Goal: Transaction & Acquisition: Obtain resource

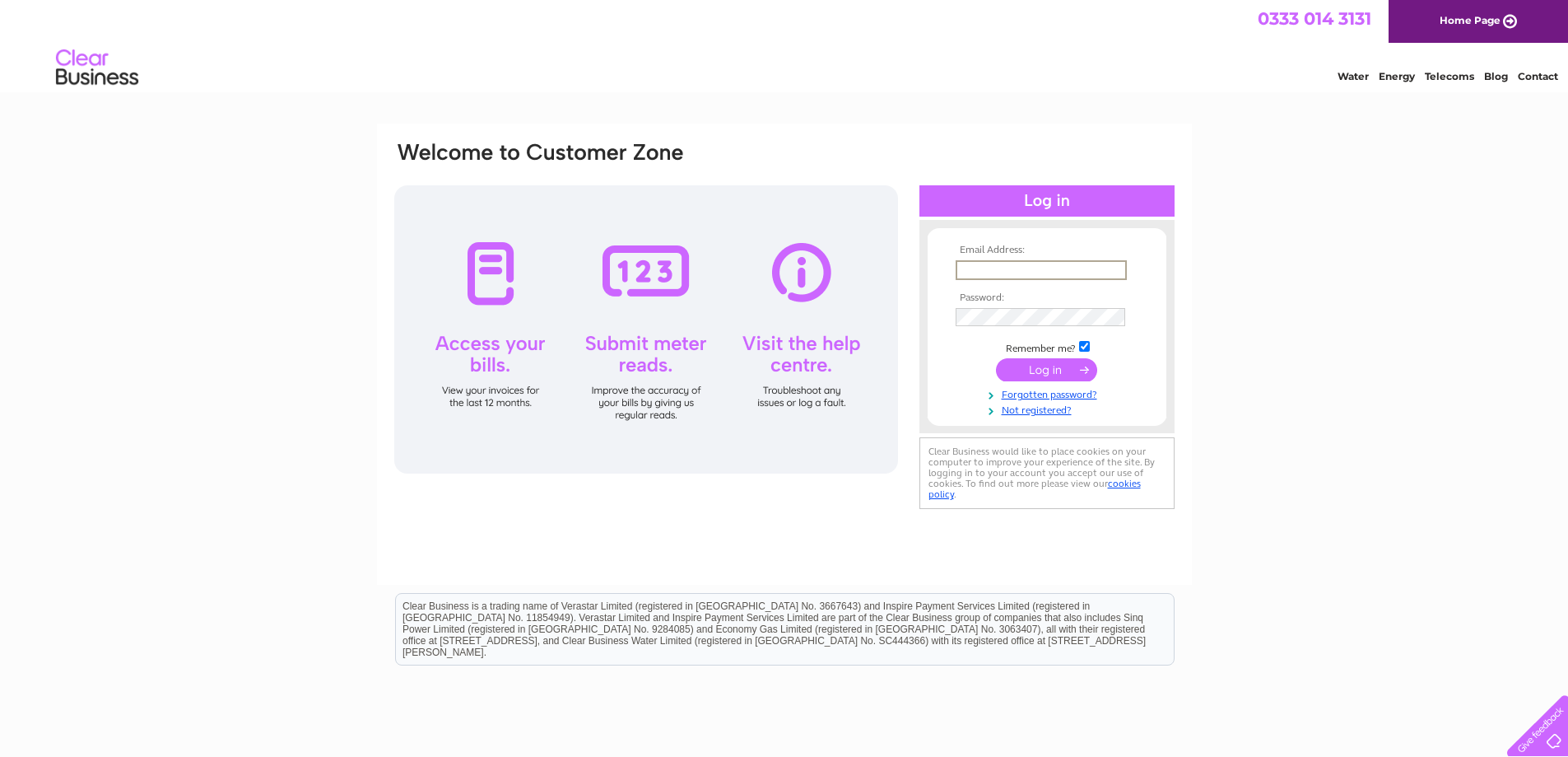
click at [986, 268] on input "text" at bounding box center [1041, 269] width 171 height 20
type input "rlogan.tcpl@gmail.com"
click at [1041, 371] on input "submit" at bounding box center [1046, 370] width 101 height 23
drag, startPoint x: 1087, startPoint y: 268, endPoint x: 944, endPoint y: 294, distance: 145.3
click at [944, 294] on form "Email Address: rlogan.tcpl@gmail.com Password:" at bounding box center [1046, 338] width 239 height 188
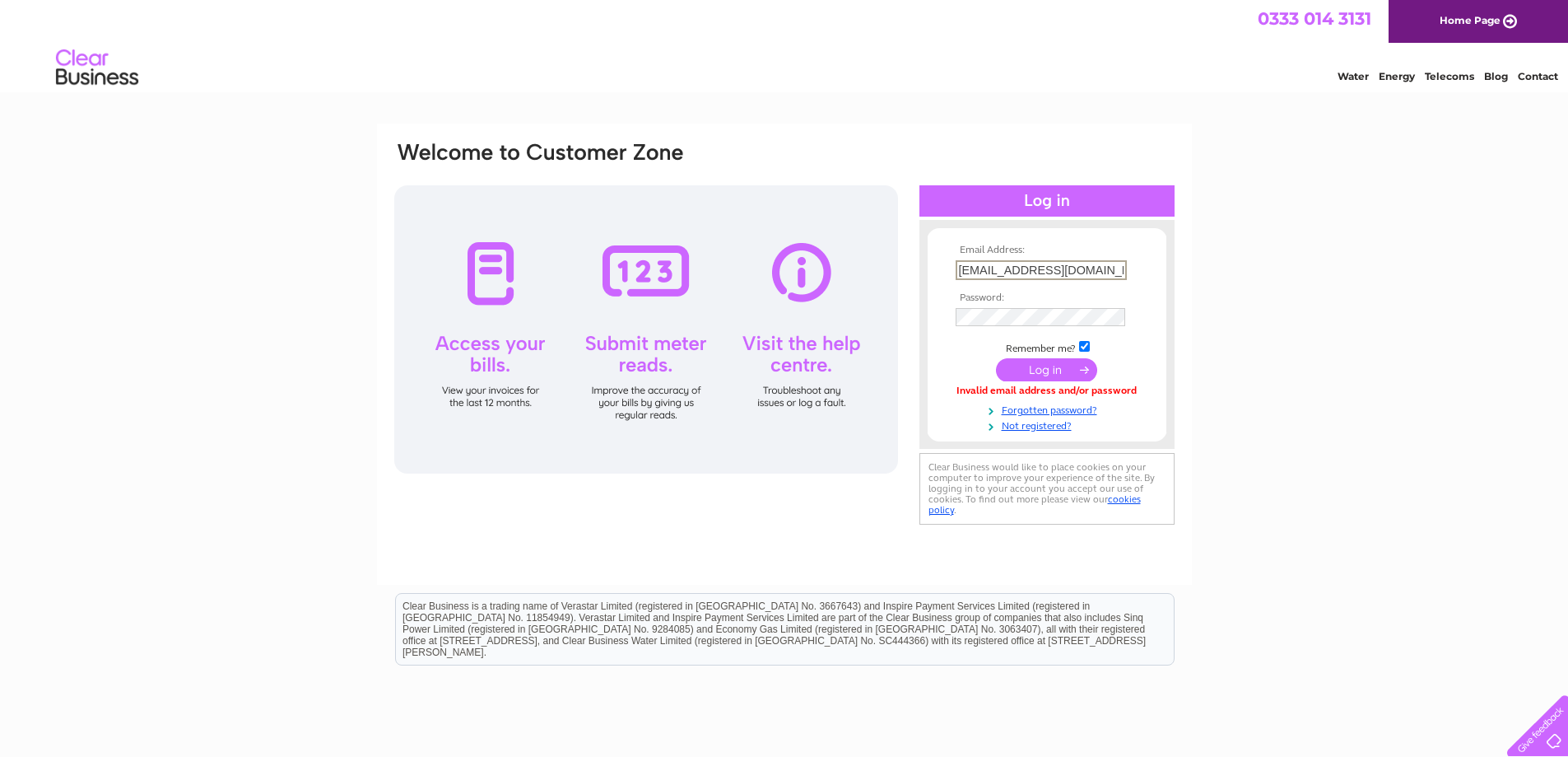
type input "turrifflocalcharity@gmail.com"
click at [1040, 372] on input "submit" at bounding box center [1046, 370] width 101 height 23
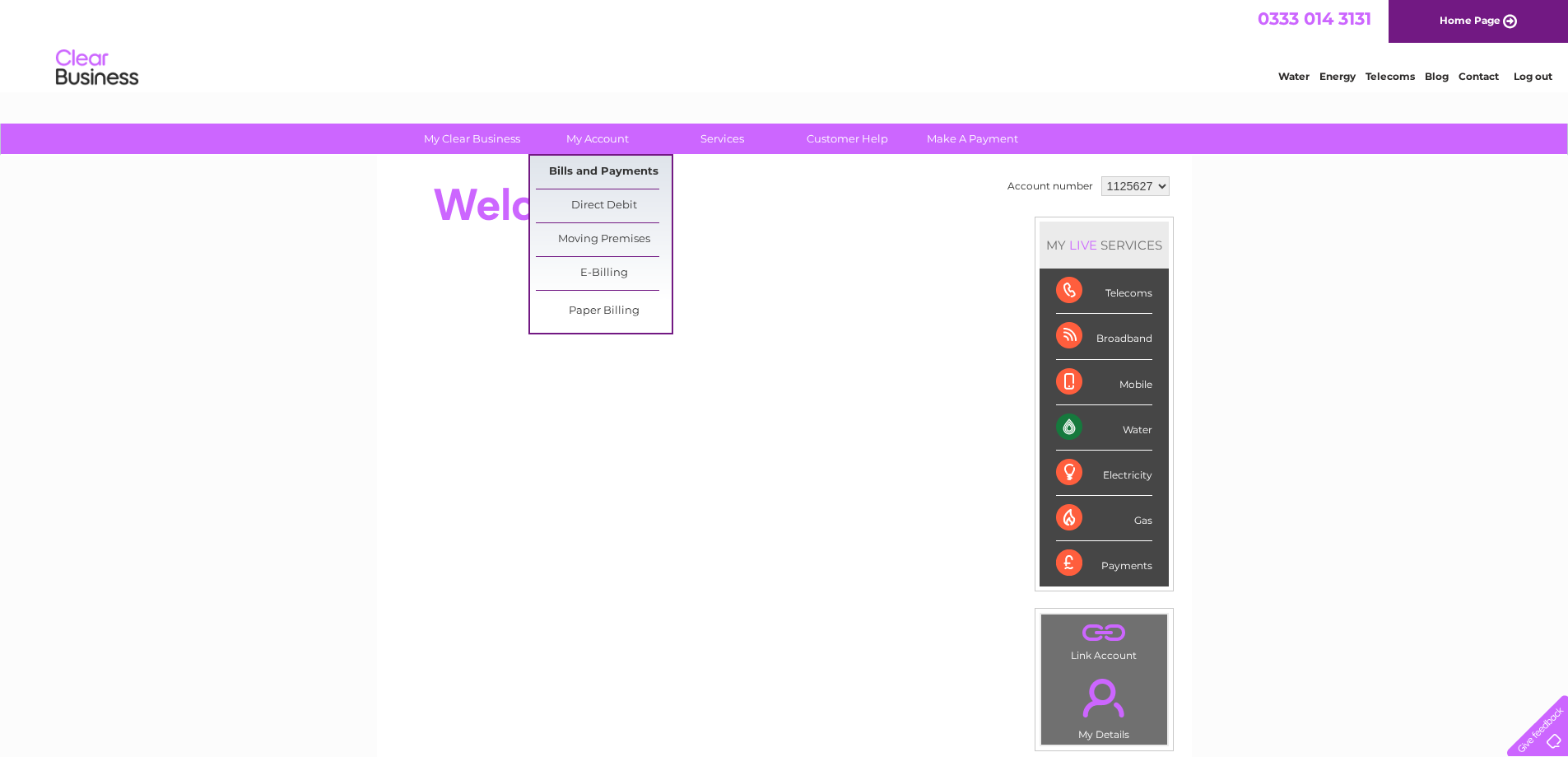
click at [591, 170] on link "Bills and Payments" at bounding box center [603, 172] width 136 height 33
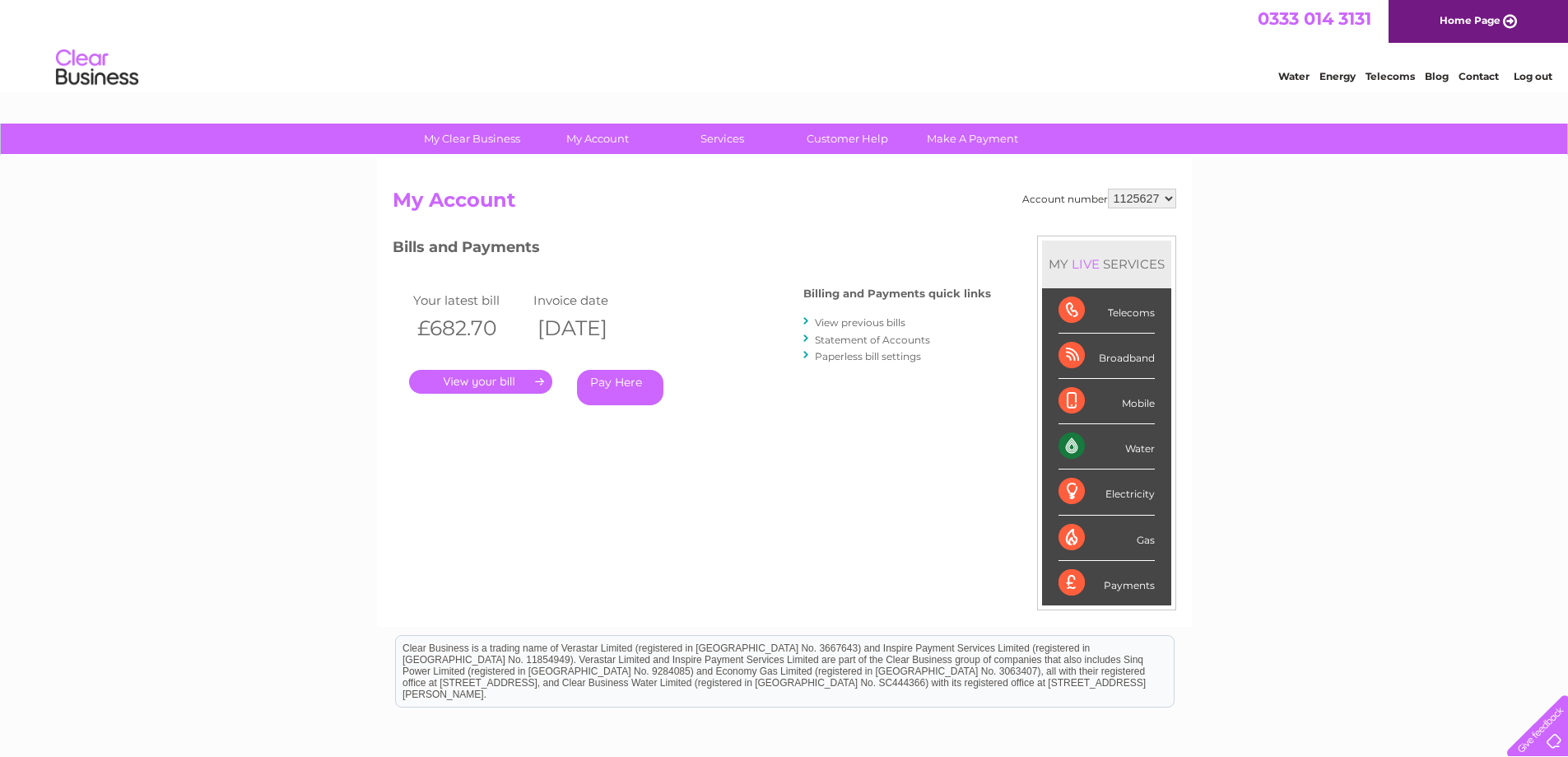
click at [465, 379] on link "." at bounding box center [481, 382] width 143 height 24
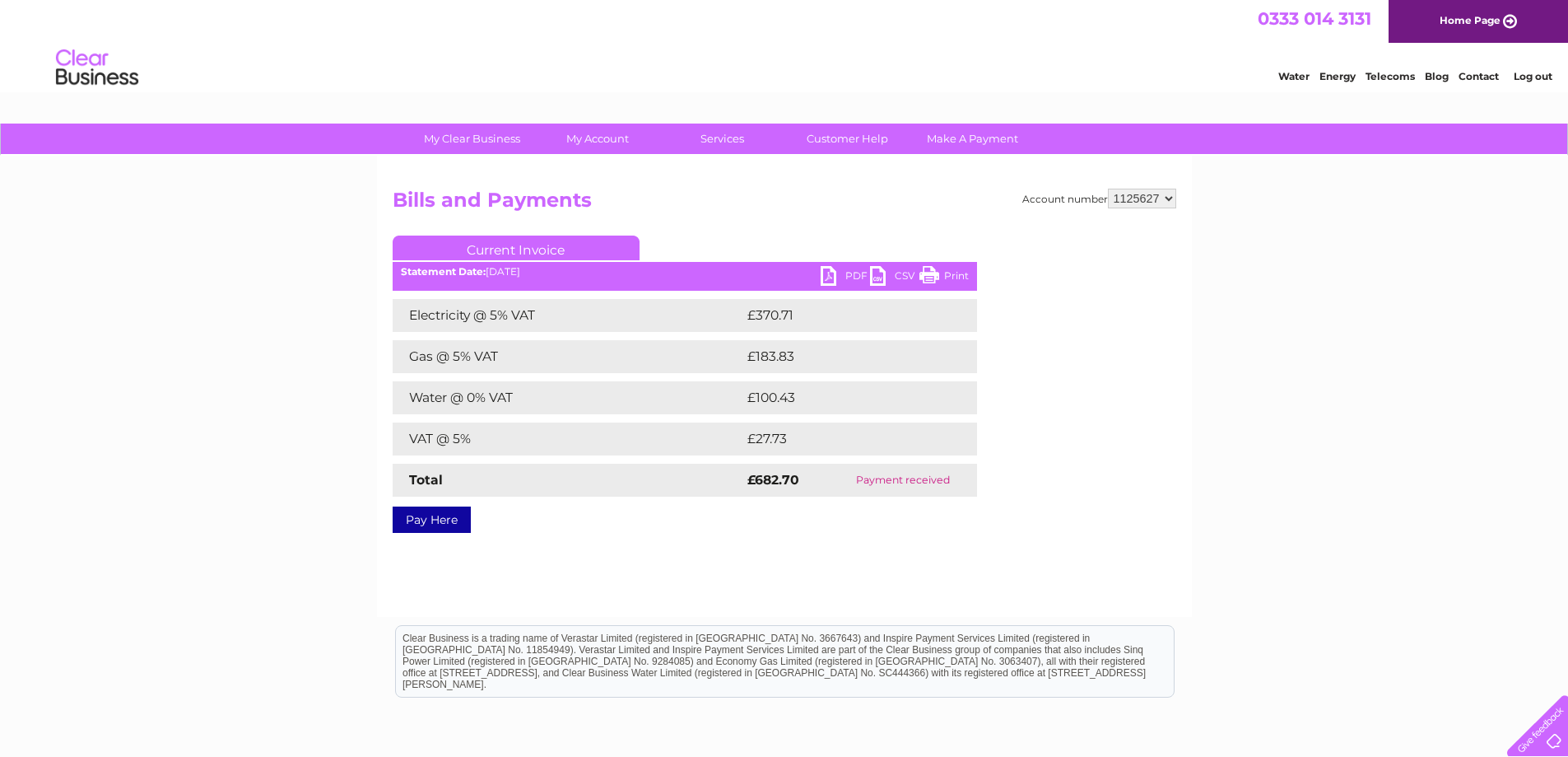
click at [854, 278] on link "PDF" at bounding box center [845, 278] width 49 height 24
click at [1170, 195] on select "1125627 1143014" at bounding box center [1142, 198] width 69 height 20
select select "1143014"
click at [1108, 189] on select "1125627 1143014" at bounding box center [1142, 198] width 69 height 20
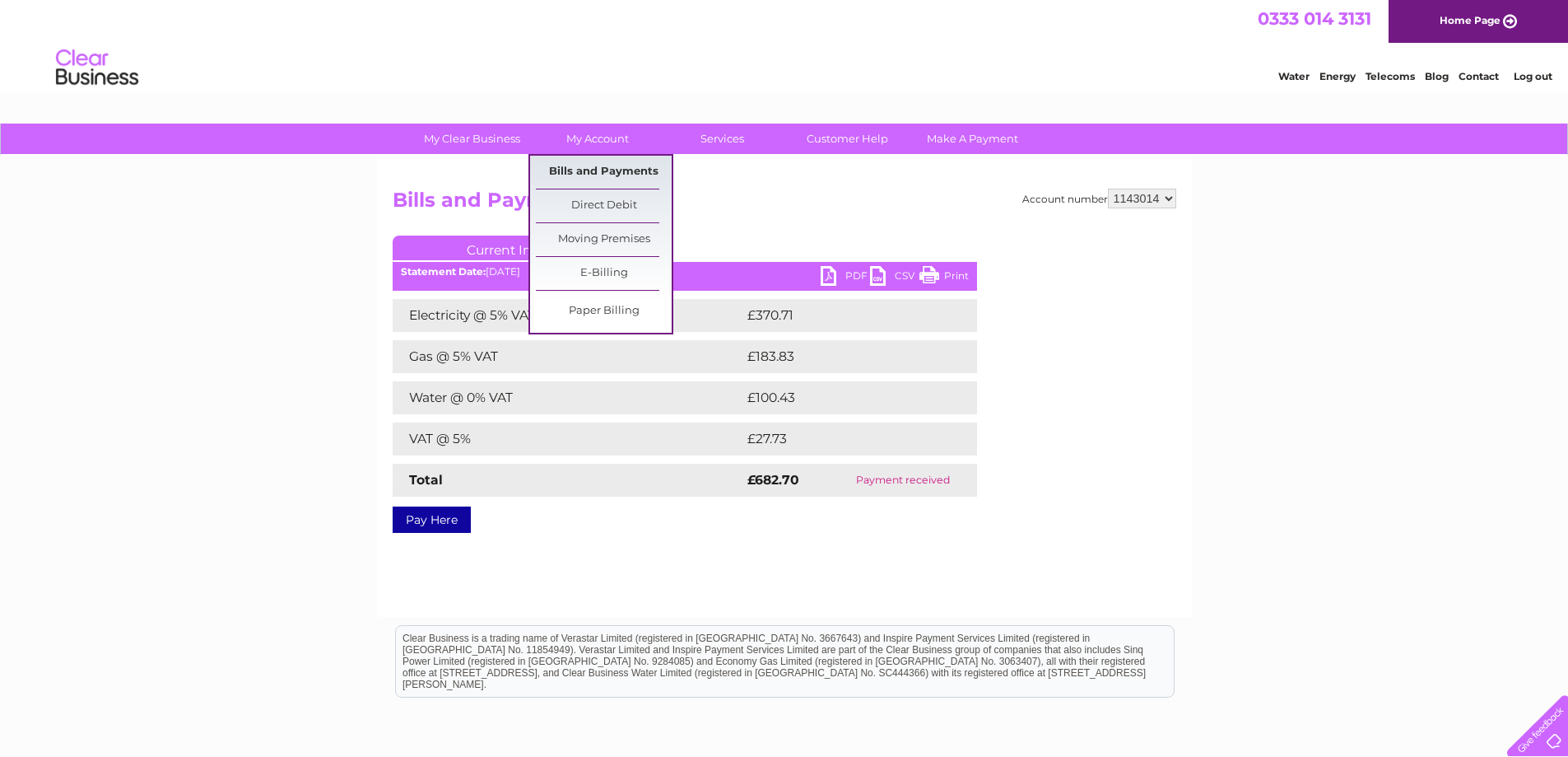
click at [608, 169] on link "Bills and Payments" at bounding box center [603, 172] width 136 height 33
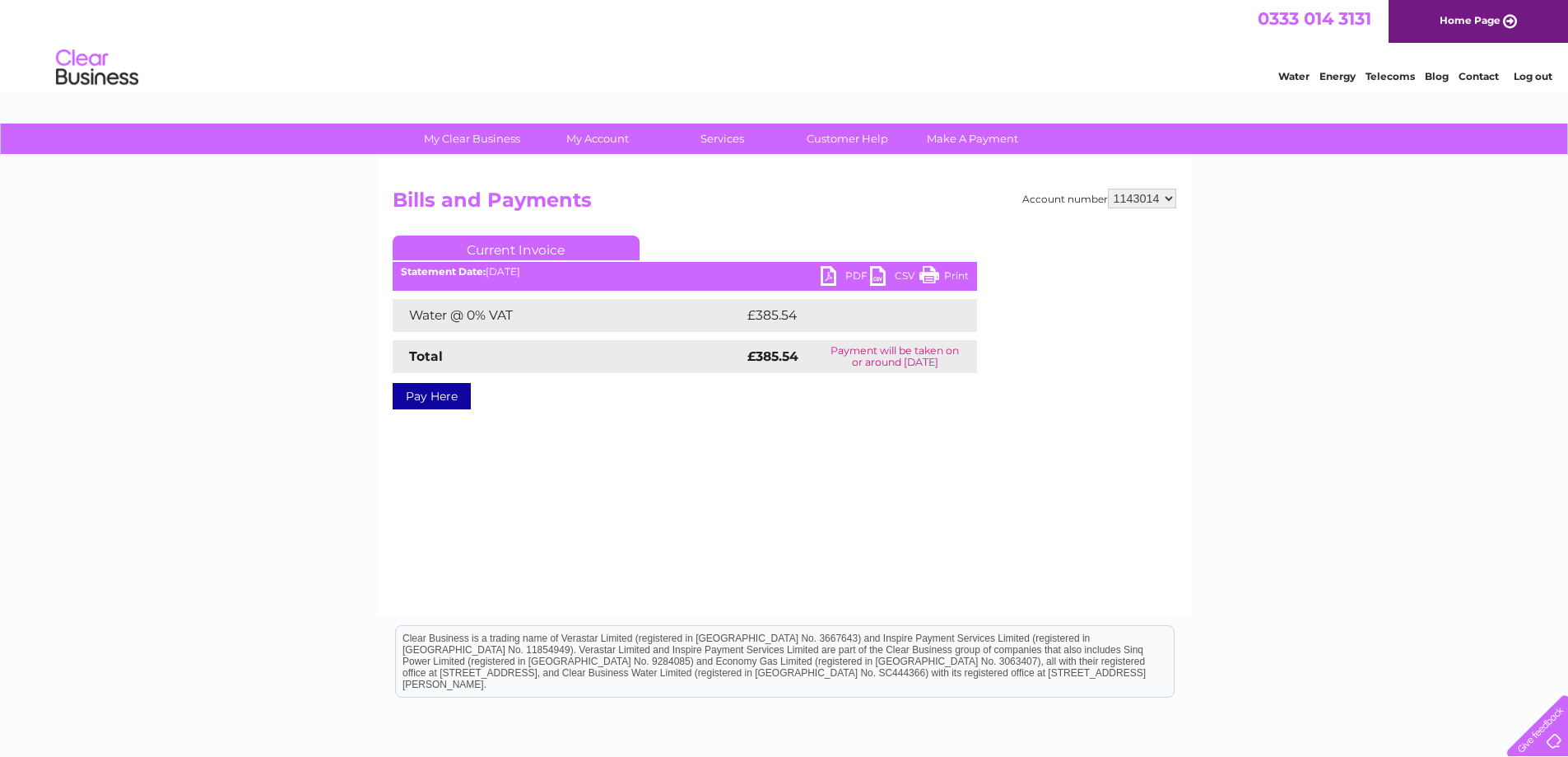
click at [830, 275] on link "PDF" at bounding box center [845, 278] width 49 height 24
click at [1532, 73] on link "Log out" at bounding box center [1533, 75] width 39 height 12
